Goal: Task Accomplishment & Management: Manage account settings

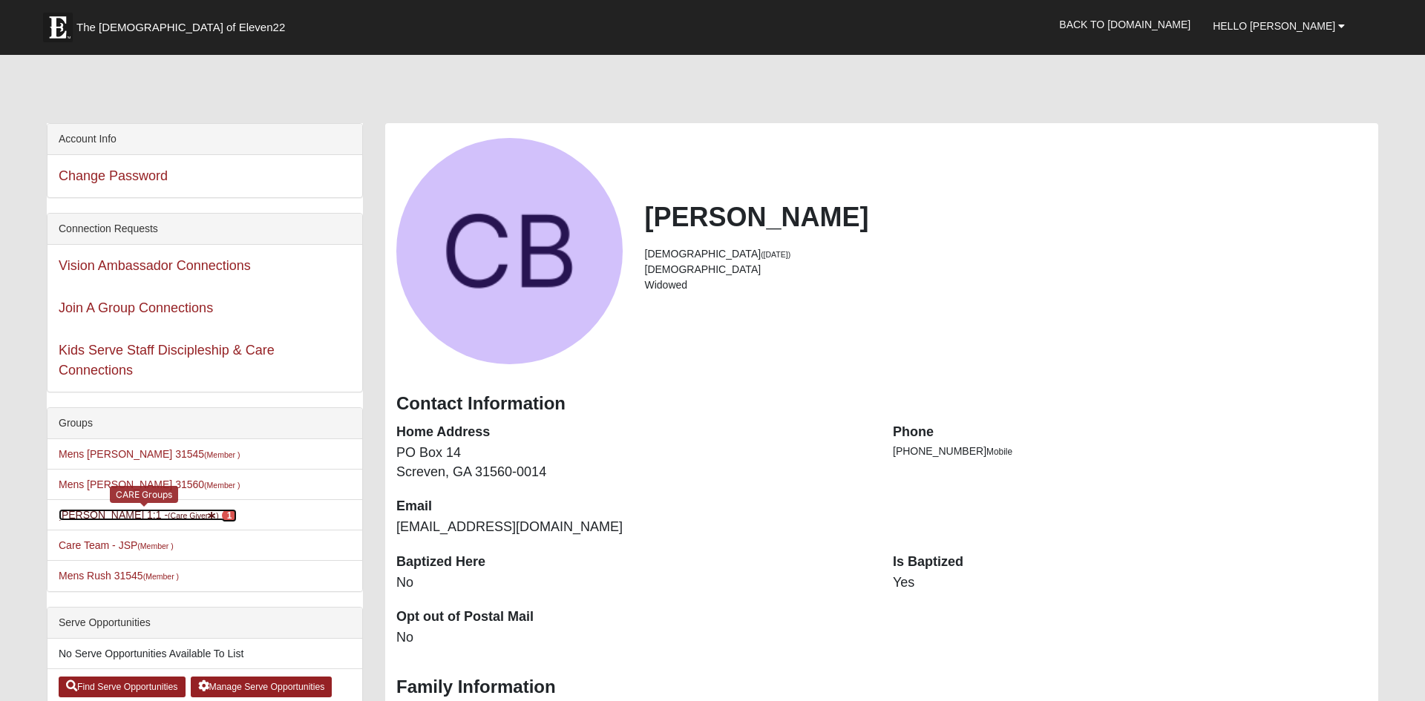
click at [149, 514] on link "Carlton Baxter 1:1 - (Care Giver ) 1" at bounding box center [148, 515] width 178 height 12
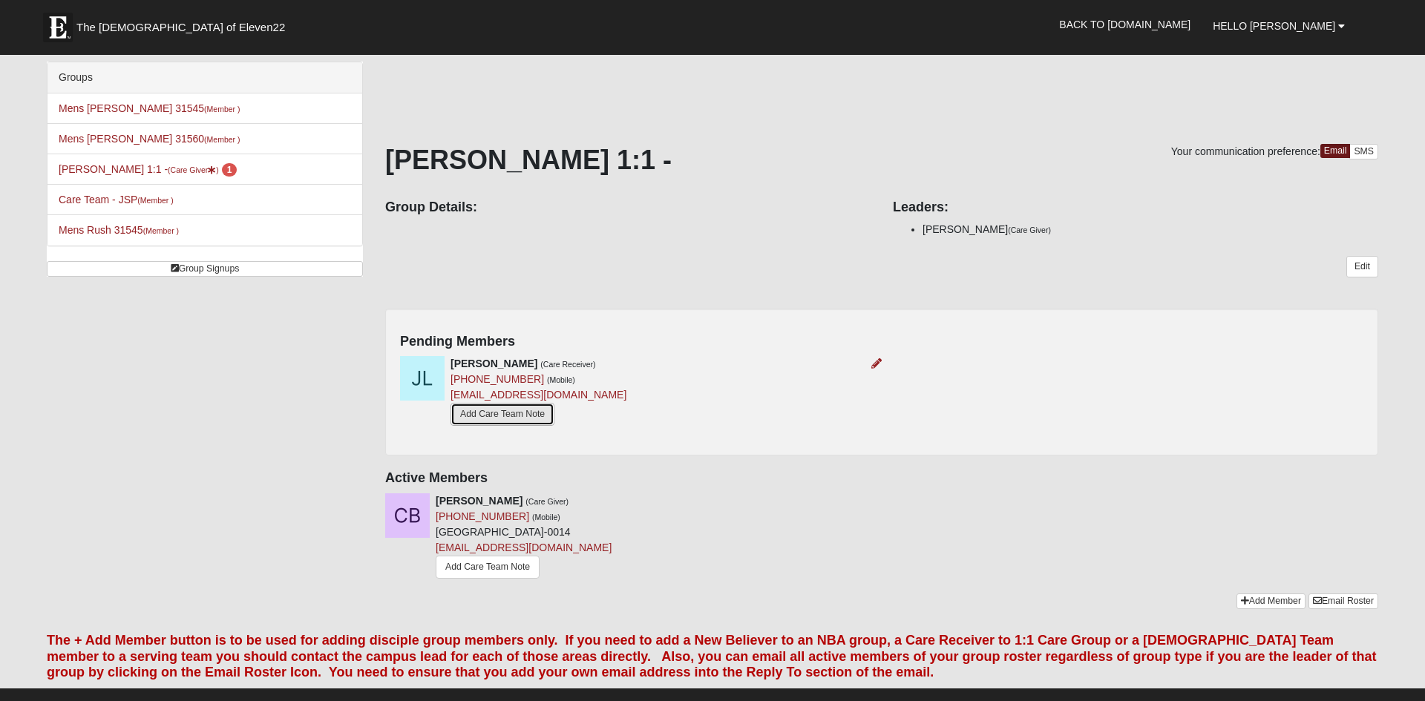
click at [528, 407] on link "Add Care Team Note" at bounding box center [503, 414] width 104 height 23
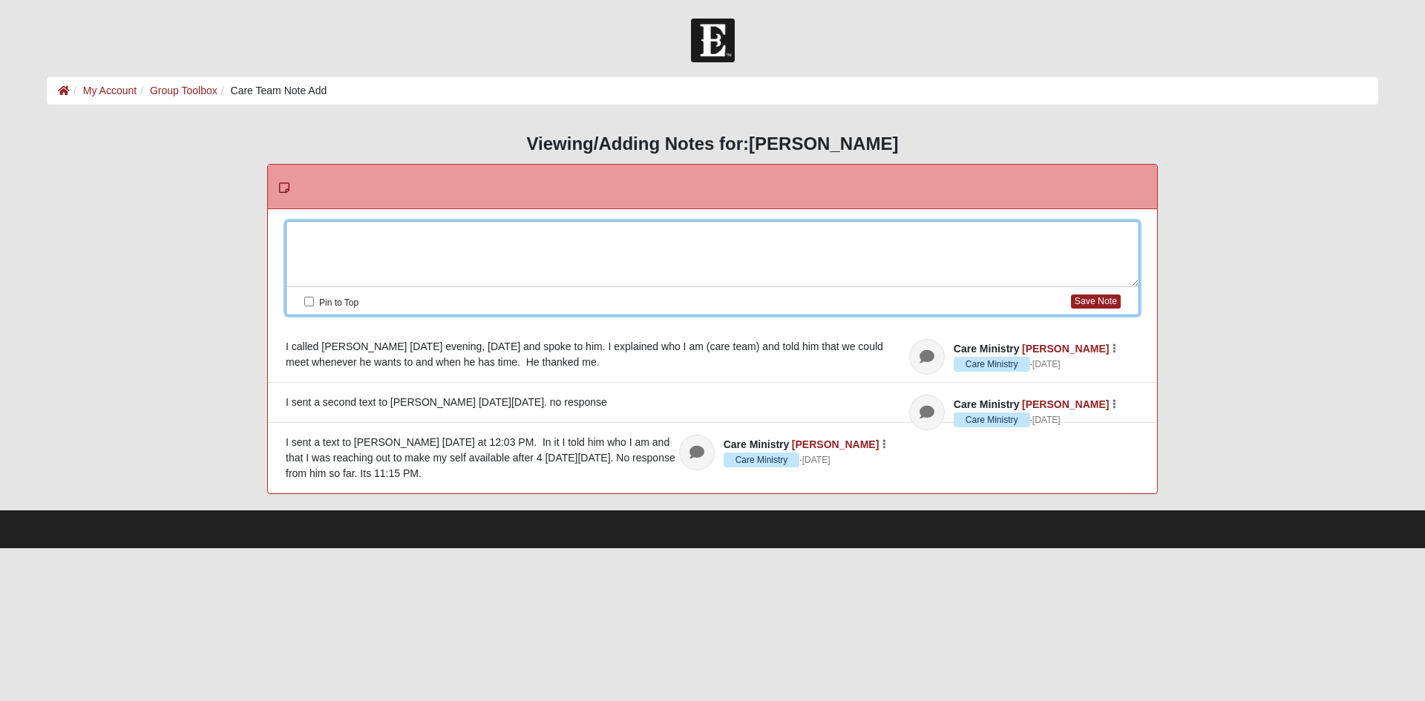
click at [444, 235] on div at bounding box center [712, 254] width 852 height 65
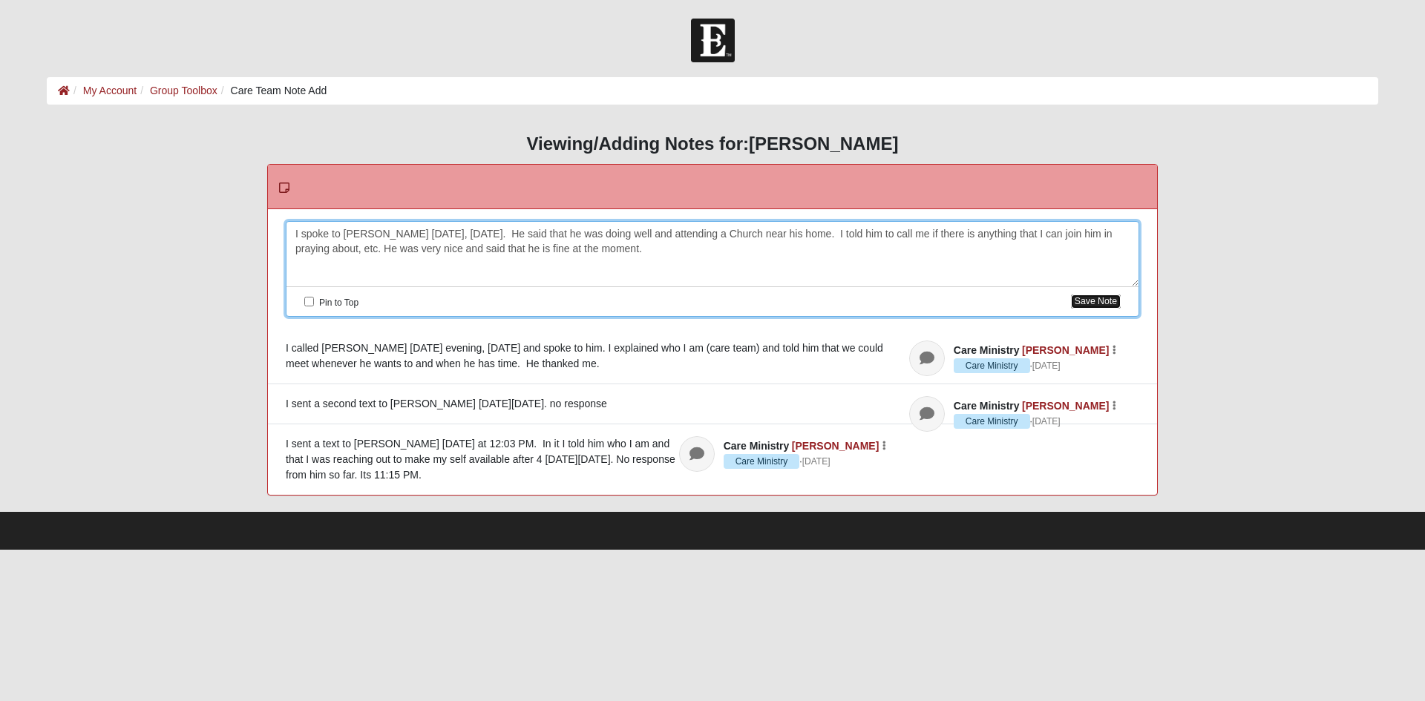
click at [1107, 302] on button "Save Note" at bounding box center [1096, 302] width 50 height 14
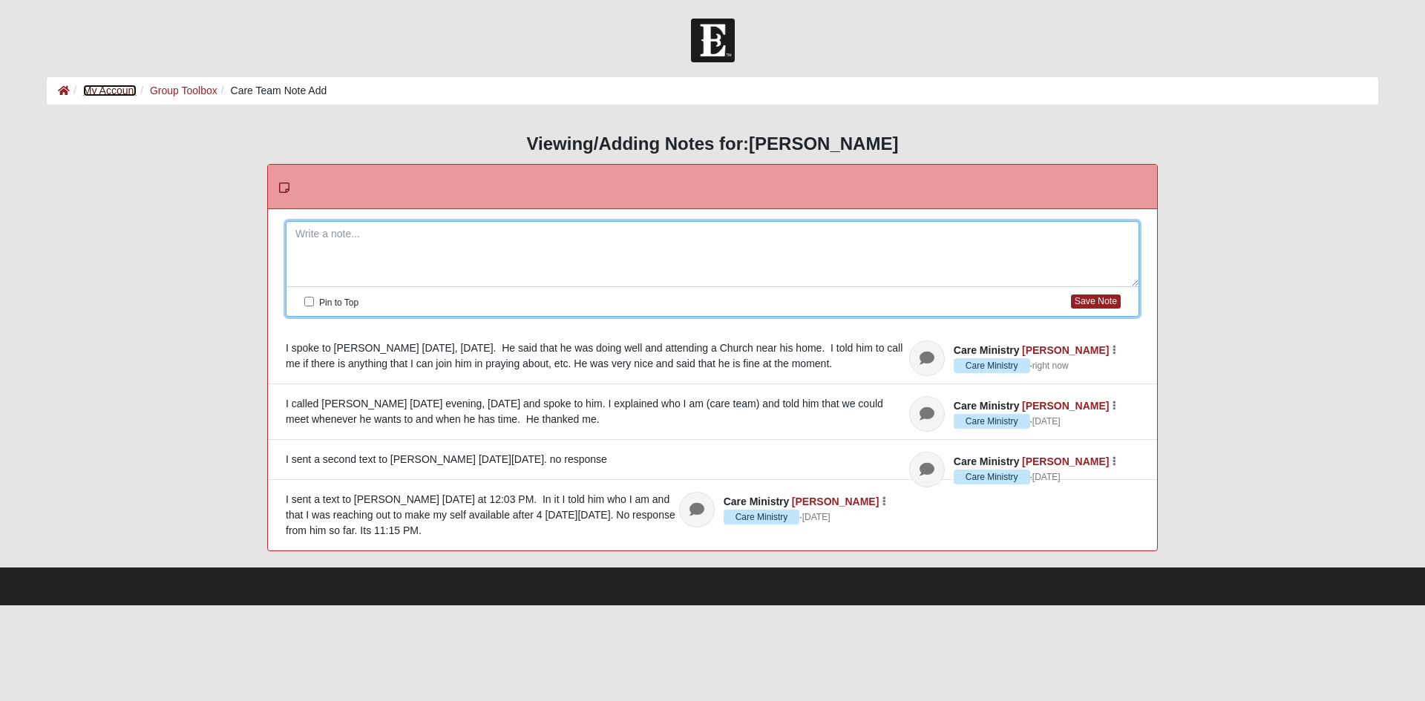
click at [117, 90] on link "My Account" at bounding box center [109, 91] width 53 height 12
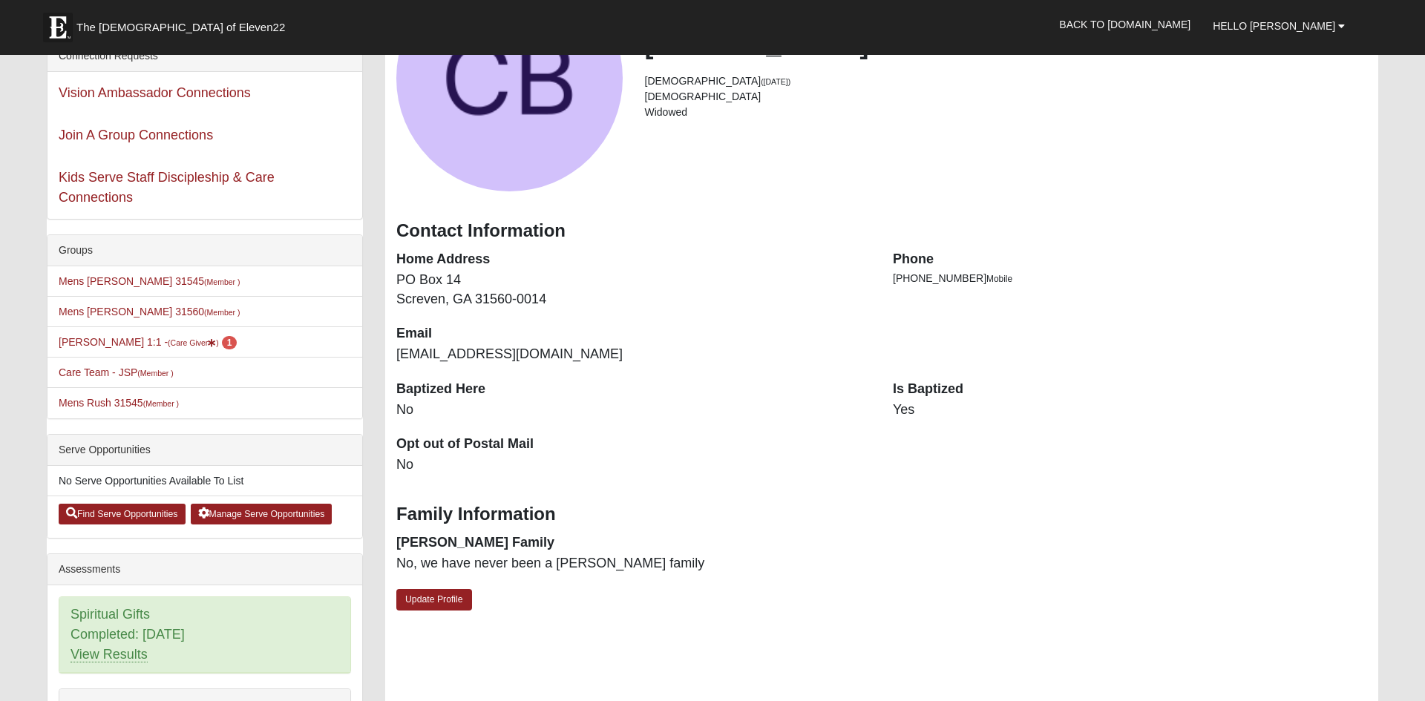
scroll to position [175, 0]
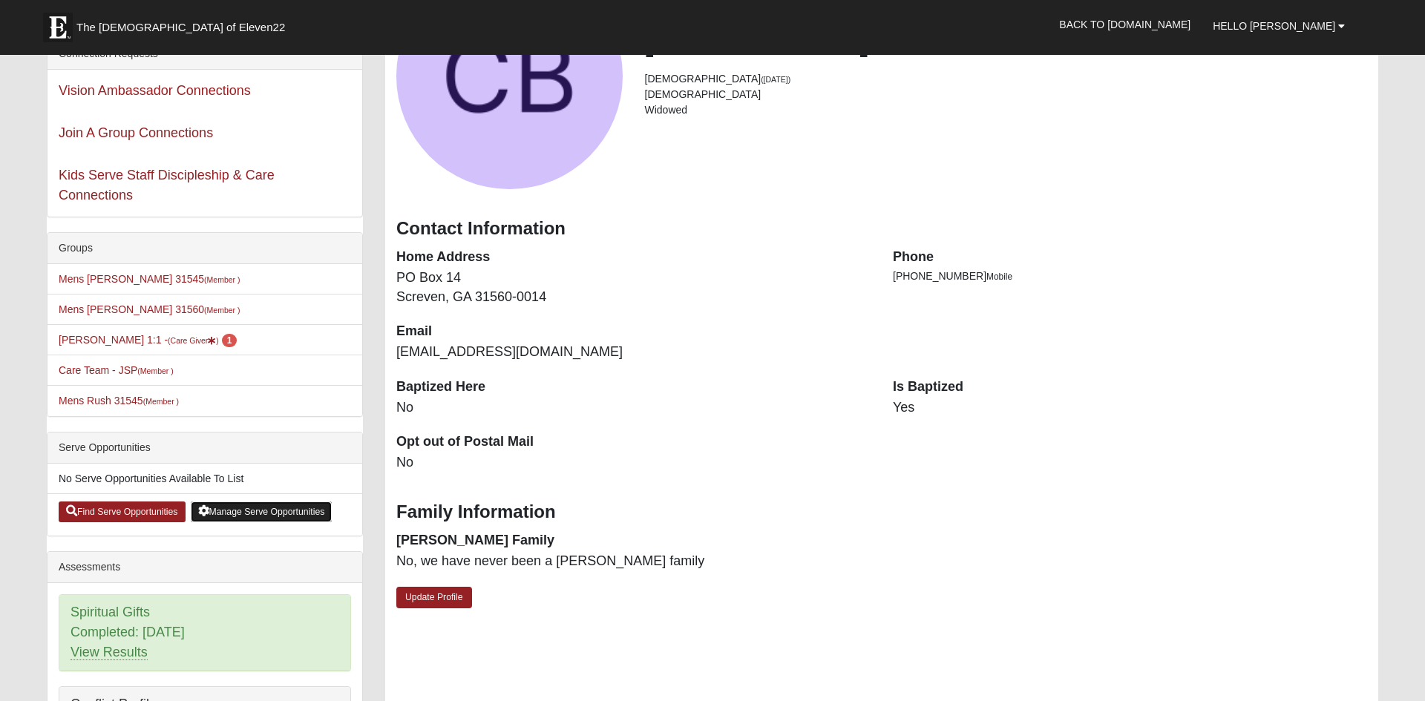
click at [261, 505] on link "Manage Serve Opportunities" at bounding box center [262, 512] width 142 height 21
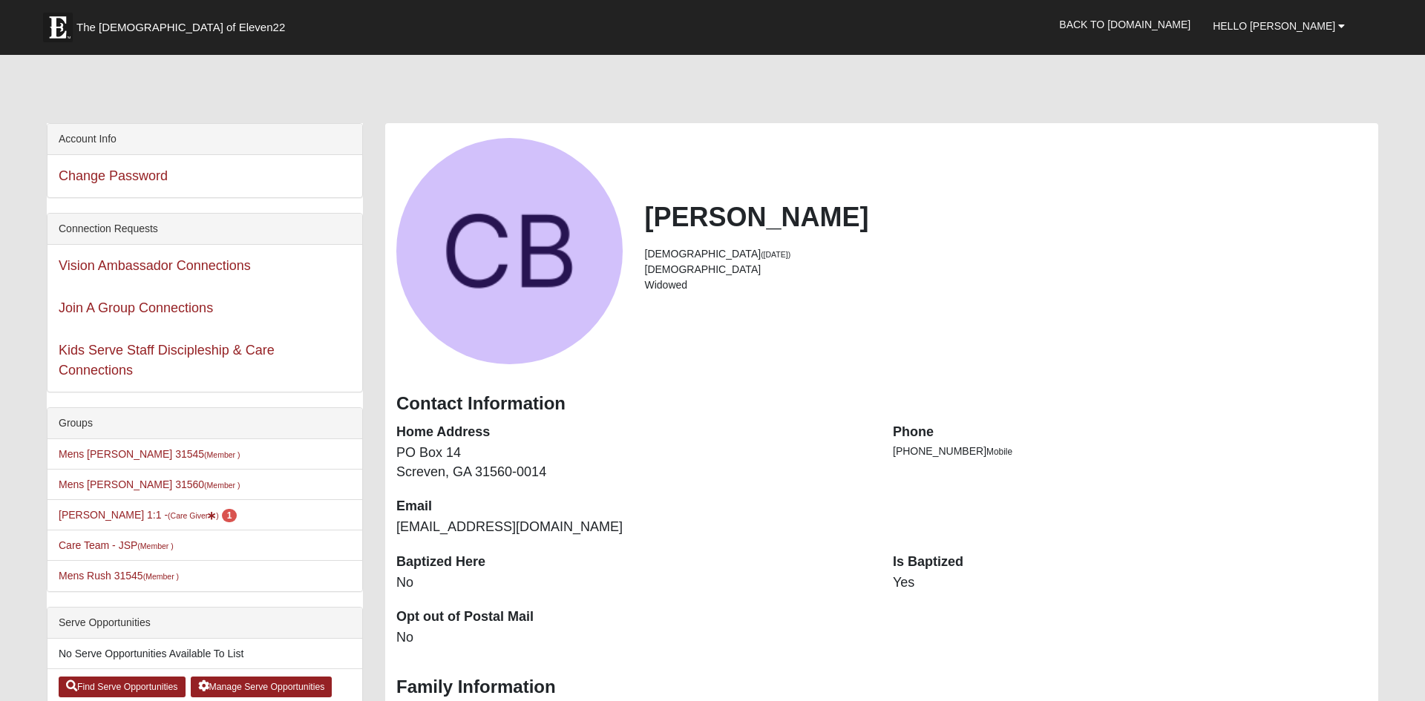
scroll to position [175, 0]
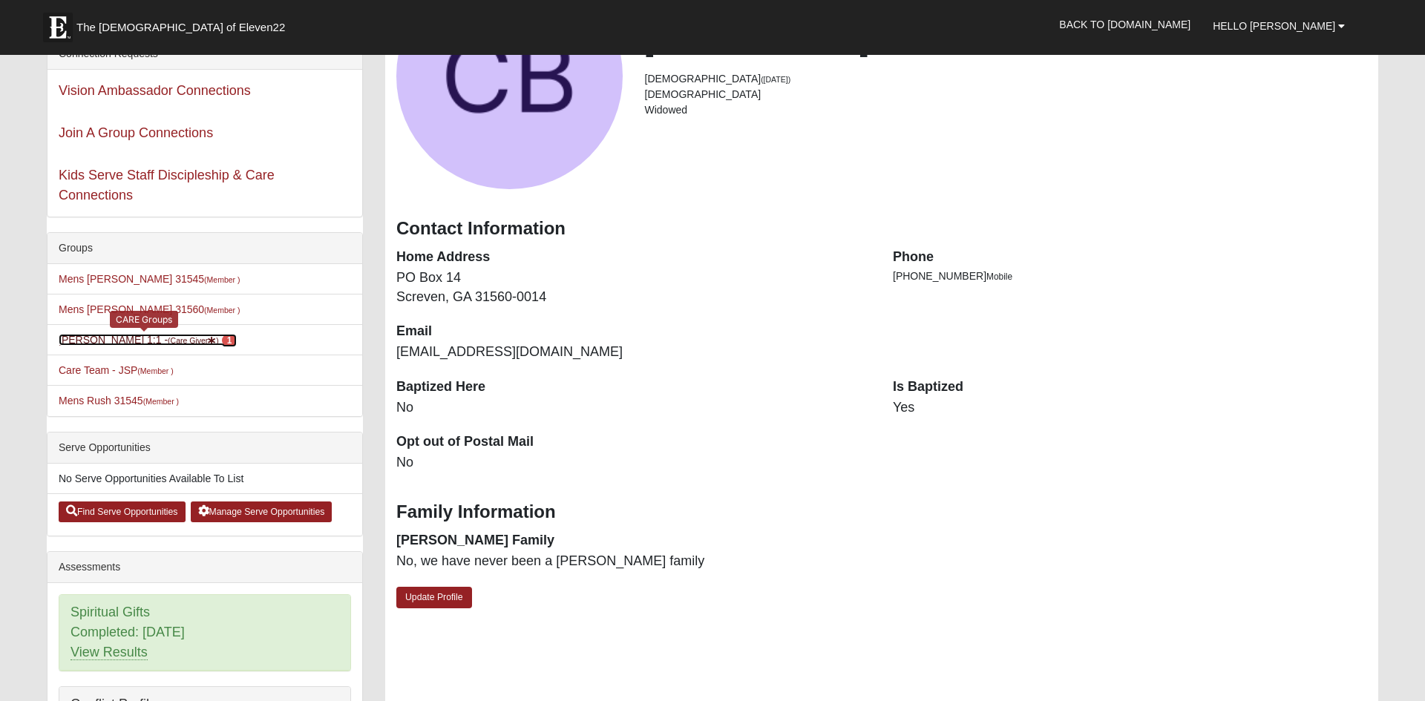
click at [174, 341] on small "(Care Giver )" at bounding box center [193, 340] width 51 height 9
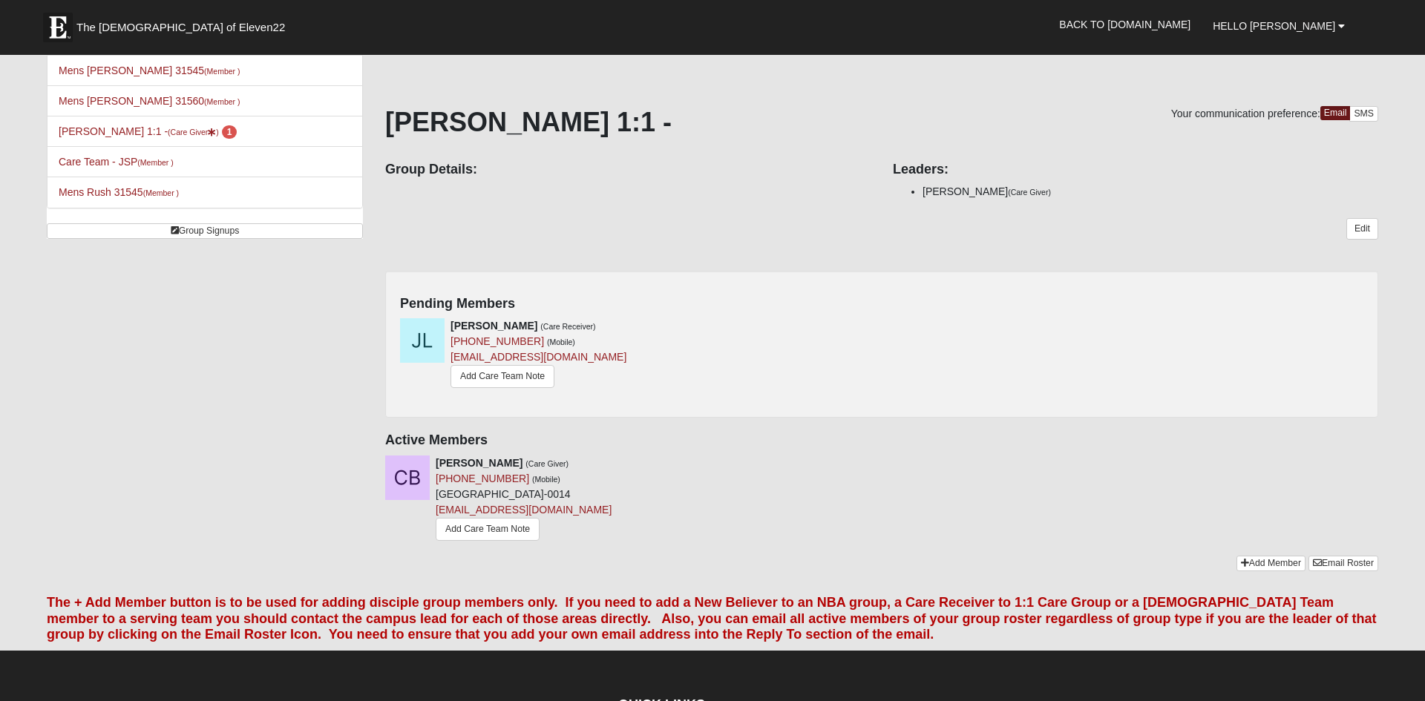
scroll to position [39, 0]
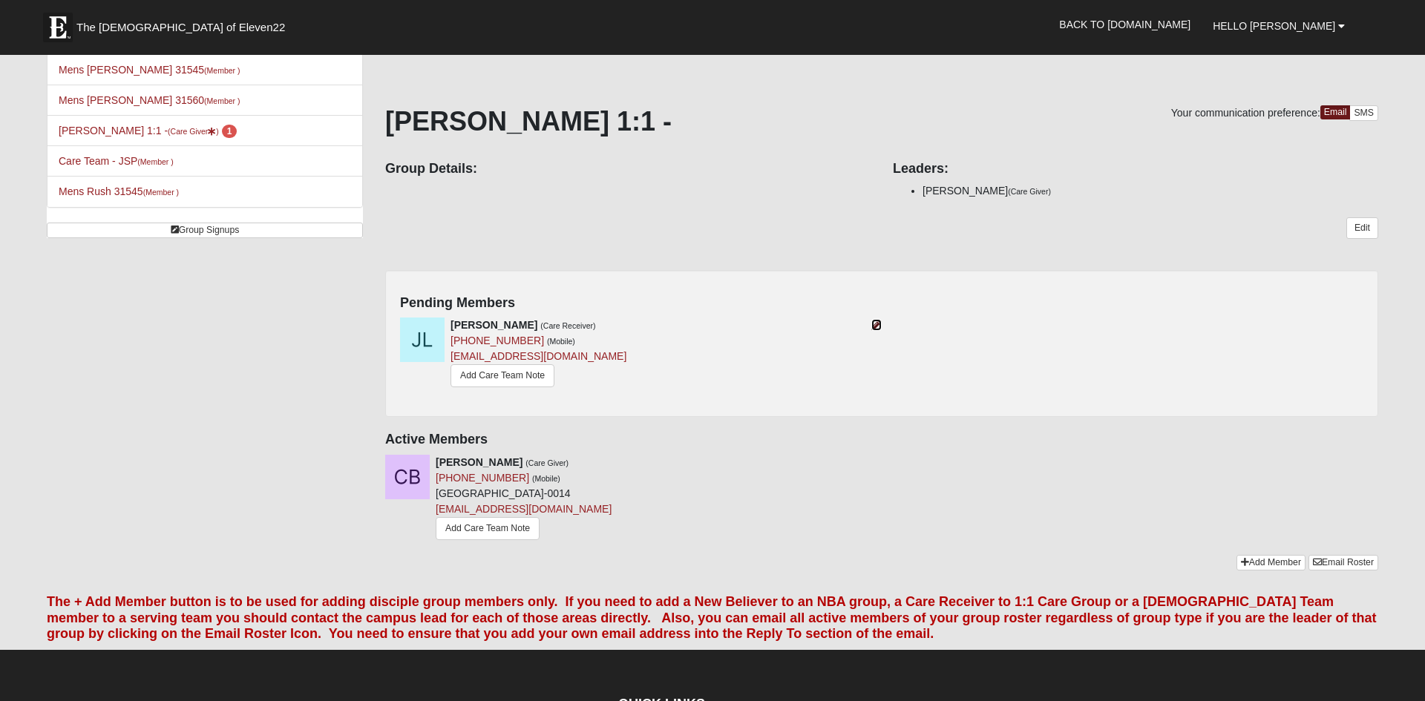
click at [875, 327] on icon at bounding box center [876, 325] width 10 height 10
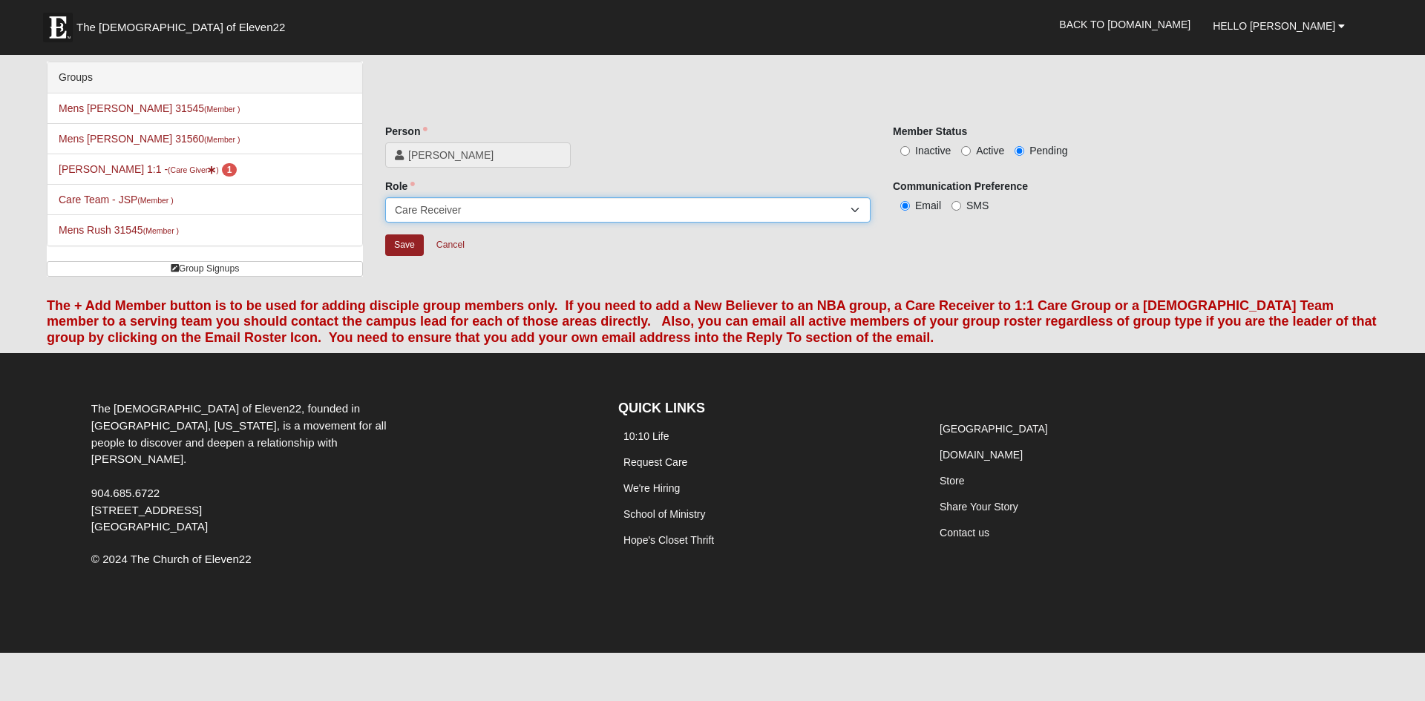
click at [855, 206] on select "Member Leader Care Giver Care Receiver Marriage Mentor Marriage Mentee" at bounding box center [627, 209] width 485 height 25
click at [903, 232] on div "Role Member Leader Care Giver Care Receiver Marriage Mentor Marriage Mentee Rol…" at bounding box center [881, 206] width 1015 height 55
click at [852, 205] on select "Member Leader Care Giver Care Receiver Marriage Mentor Marriage Mentee" at bounding box center [627, 209] width 485 height 25
click at [911, 238] on div "Save Cancel" at bounding box center [881, 255] width 993 height 43
click at [30, 150] on form "The Church of Eleven22 Hello Carlton My Account Log Out Back to COE22.com" at bounding box center [712, 336] width 1425 height 635
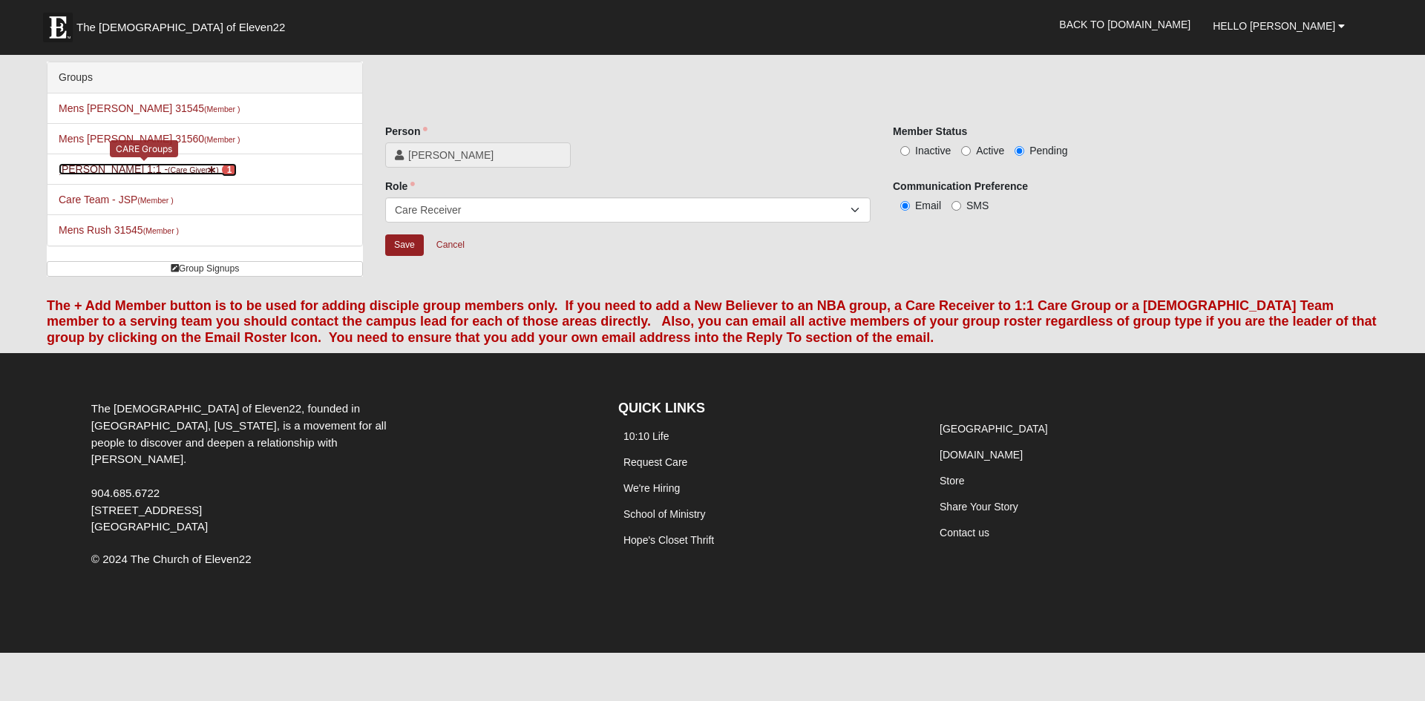
click at [168, 168] on small "(Care Giver )" at bounding box center [193, 170] width 51 height 9
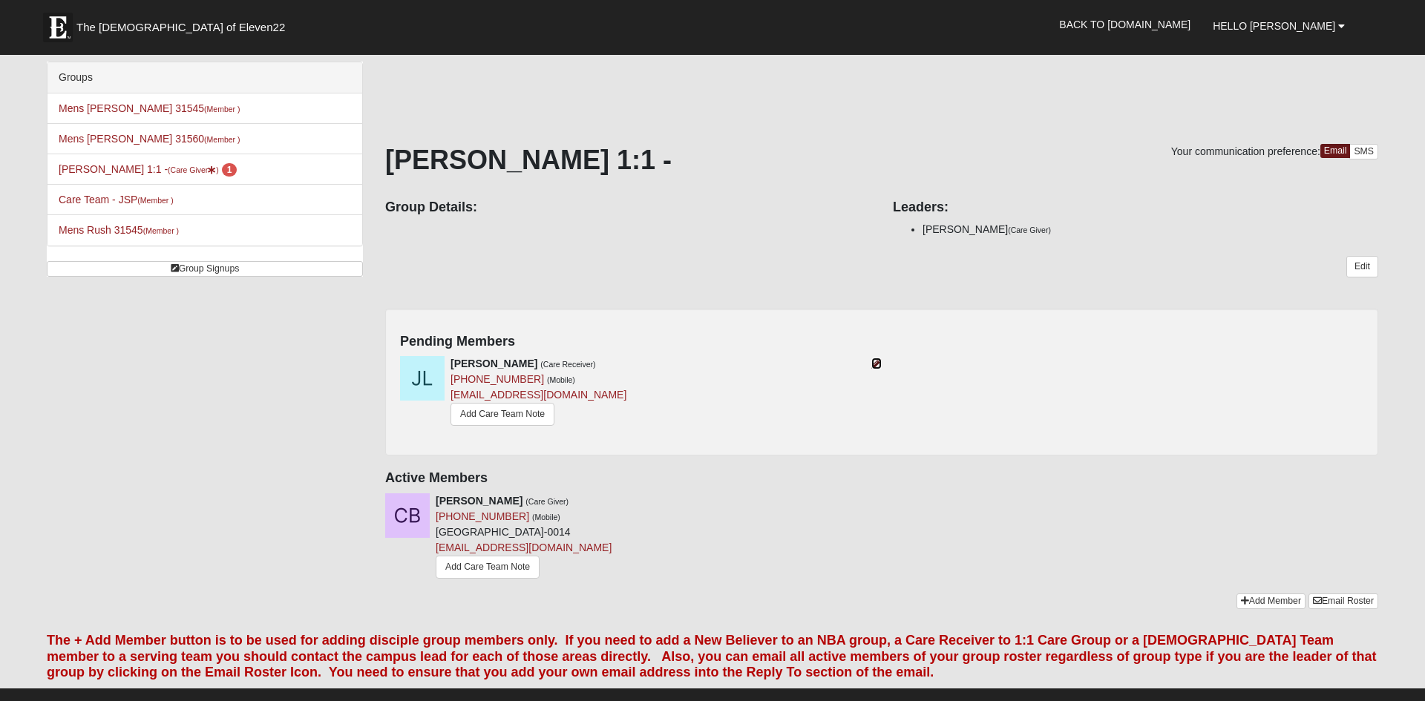
click at [874, 361] on icon at bounding box center [876, 363] width 10 height 10
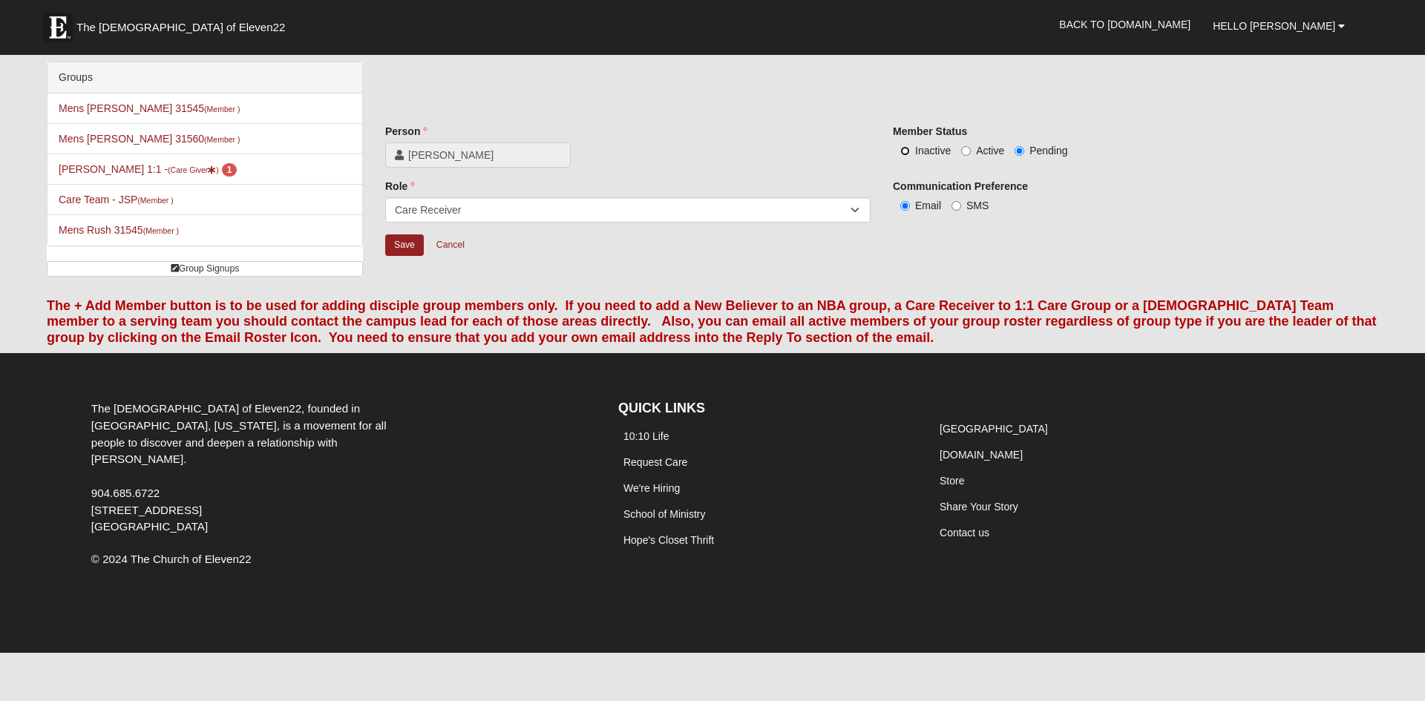
click at [905, 148] on input "Inactive" at bounding box center [905, 151] width 10 height 10
radio input "true"
click at [906, 151] on input "Inactive" at bounding box center [905, 151] width 10 height 10
click at [920, 148] on span "Inactive" at bounding box center [933, 151] width 36 height 12
click at [910, 148] on input "Inactive" at bounding box center [905, 151] width 10 height 10
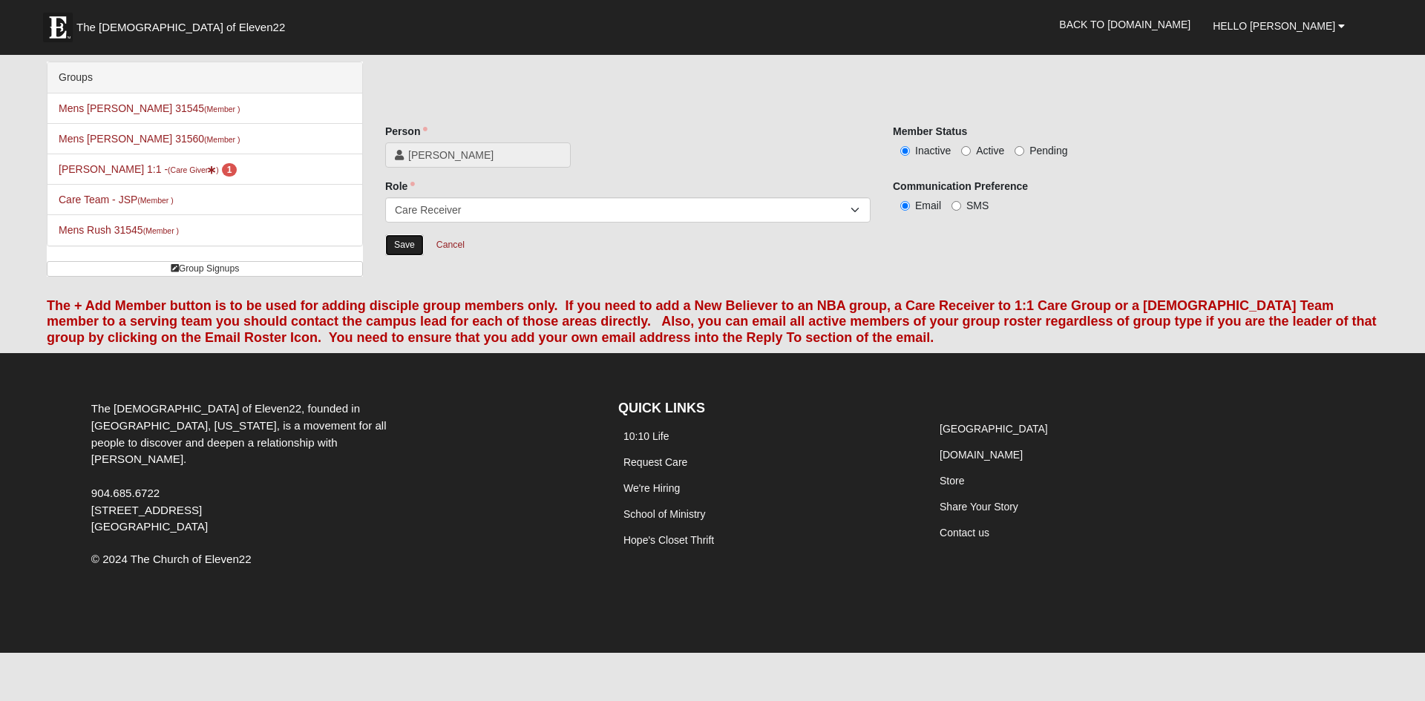
click at [407, 245] on input "Save" at bounding box center [404, 246] width 39 height 22
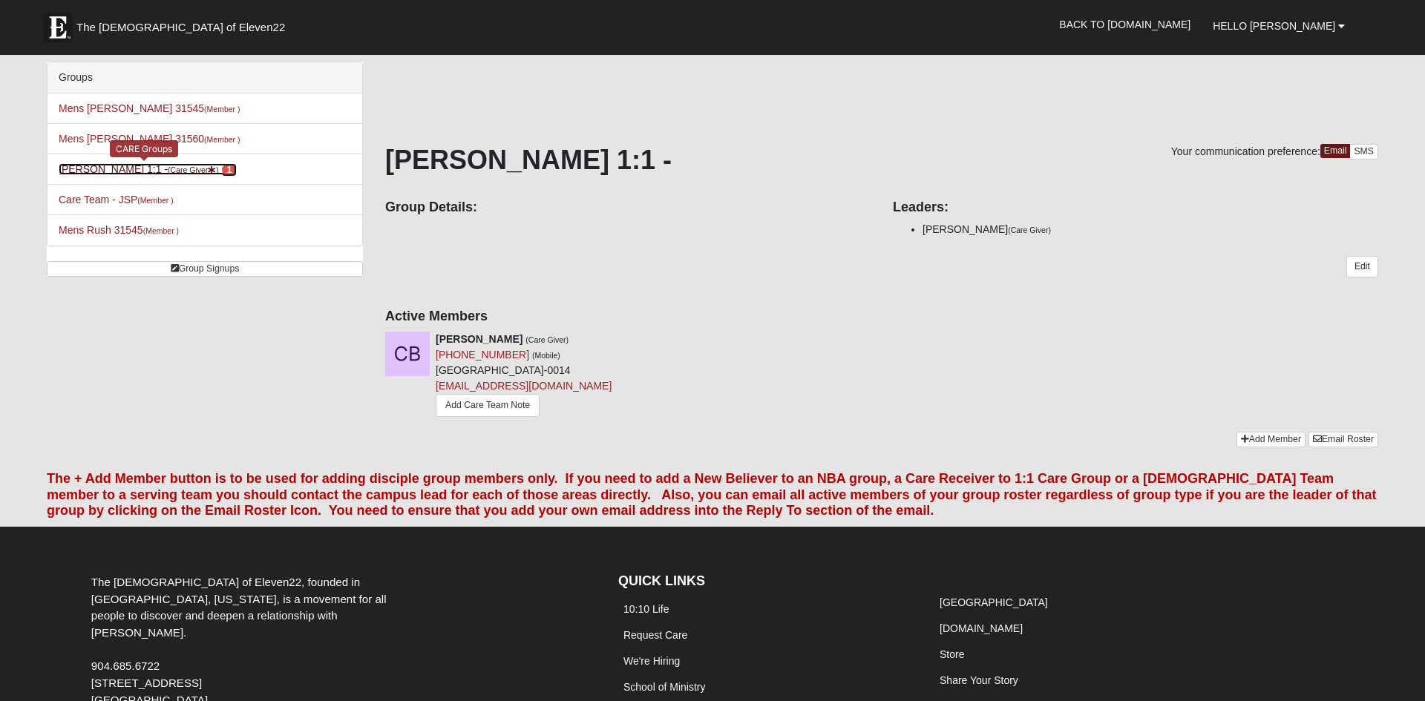
click at [191, 167] on small "(Care Giver )" at bounding box center [193, 170] width 51 height 9
click at [188, 168] on small "(Care Giver )" at bounding box center [193, 170] width 51 height 9
